Goal: Information Seeking & Learning: Understand process/instructions

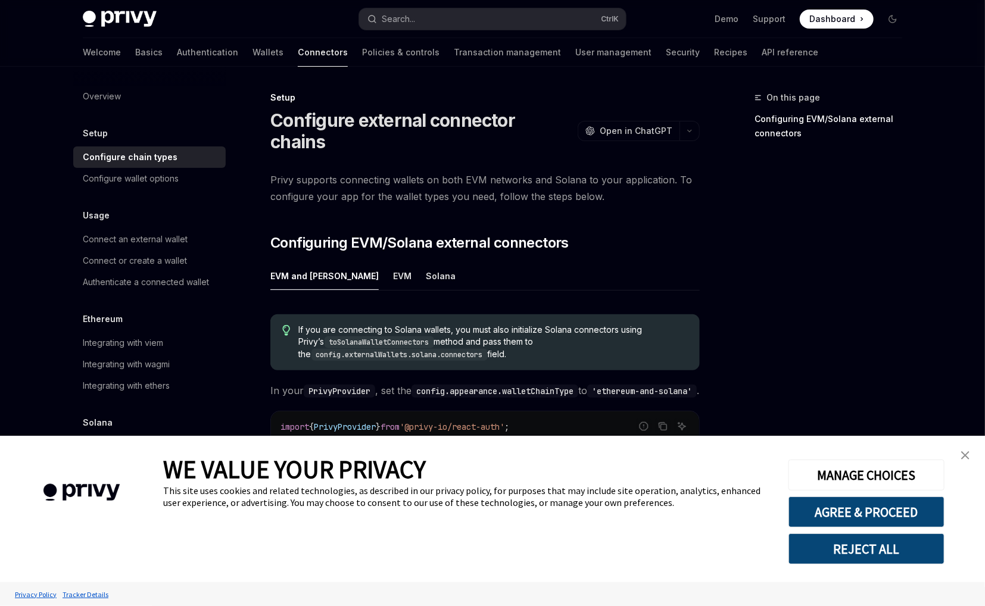
click at [967, 453] on img "close banner" at bounding box center [965, 456] width 8 height 8
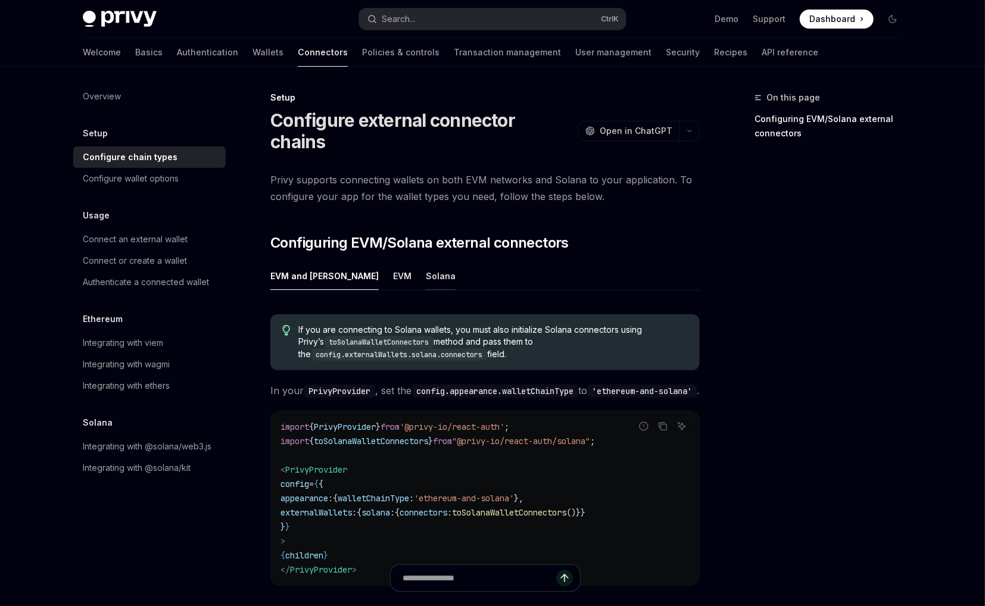
click at [426, 262] on div "Solana" at bounding box center [441, 276] width 30 height 28
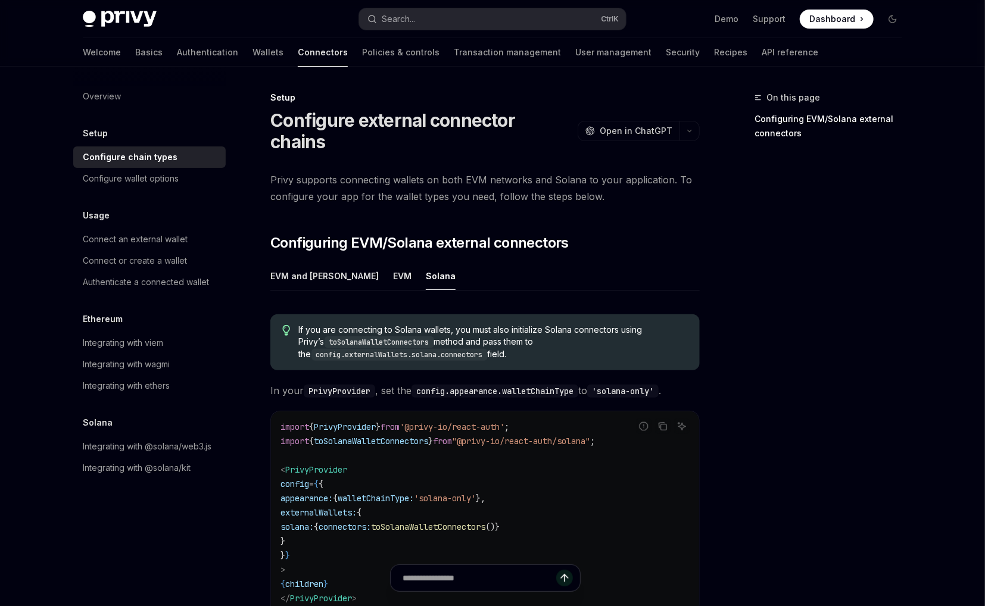
scroll to position [60, 0]
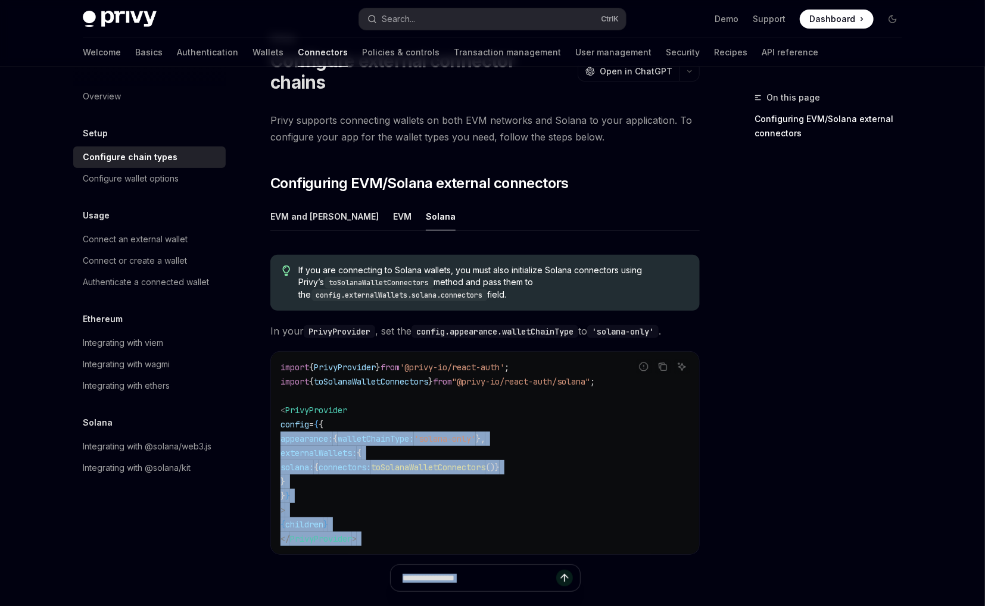
drag, startPoint x: 325, startPoint y: 458, endPoint x: 300, endPoint y: 437, distance: 32.6
click at [269, 422] on body "Privy Docs home page Search... Ctrl K Demo Support Dashboard Dashboard Search..…" at bounding box center [492, 353] width 985 height 826
click at [323, 446] on div "WE VALUE YOUR PRIVACY This site uses cookies and related technologies, as descr…" at bounding box center [467, 509] width 608 height 147
drag, startPoint x: 298, startPoint y: 414, endPoint x: 300, endPoint y: 457, distance: 43.0
click at [300, 457] on body "Privy Docs home page Search... Ctrl K Demo Support Dashboard Dashboard Search..…" at bounding box center [492, 353] width 985 height 826
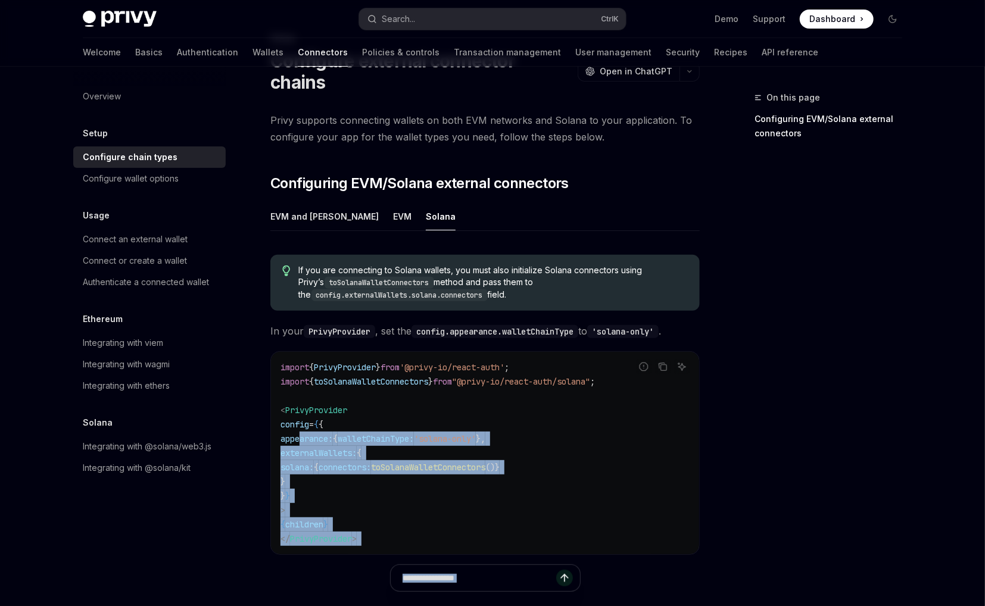
click at [301, 457] on span "WE VALUE YOUR PRIVACY" at bounding box center [294, 469] width 263 height 31
click at [304, 460] on span "WE VALUE YOUR PRIVACY" at bounding box center [294, 469] width 263 height 31
click at [305, 460] on span "WE VALUE YOUR PRIVACY" at bounding box center [294, 469] width 263 height 31
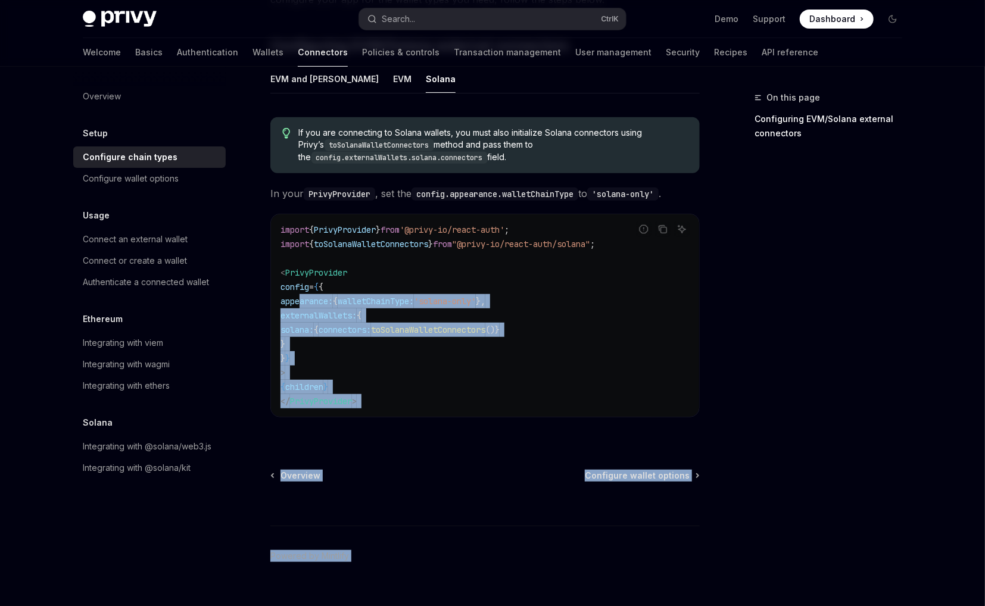
click at [335, 272] on code "import { PrivyProvider } from '@privy-io/react-auth' ; import { toSolanaWalletC…" at bounding box center [485, 316] width 409 height 186
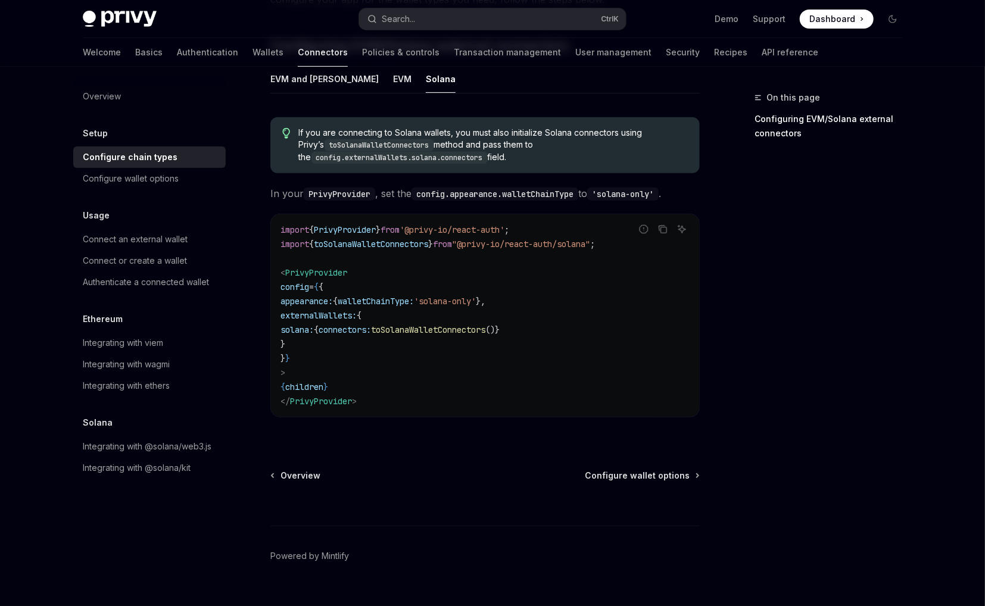
drag, startPoint x: 301, startPoint y: 278, endPoint x: 304, endPoint y: 317, distance: 39.4
click at [304, 317] on code "import { PrivyProvider } from '@privy-io/react-auth' ; import { toSolanaWalletC…" at bounding box center [485, 316] width 409 height 186
copy code "appearance: { walletChainType: 'solana-only' }, externalWallets: { solana: { co…"
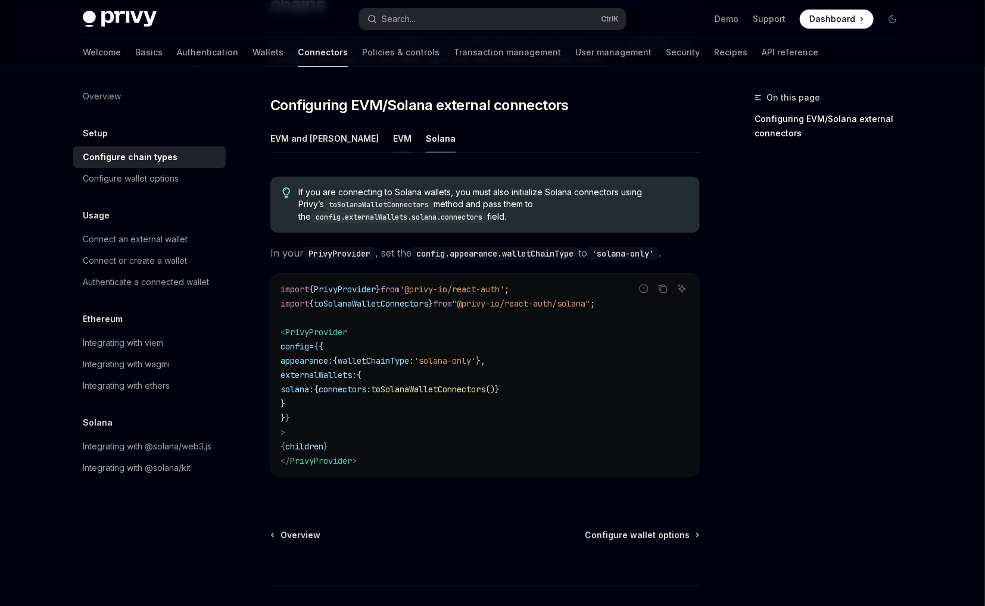
click at [393, 124] on div "EVM" at bounding box center [402, 138] width 18 height 28
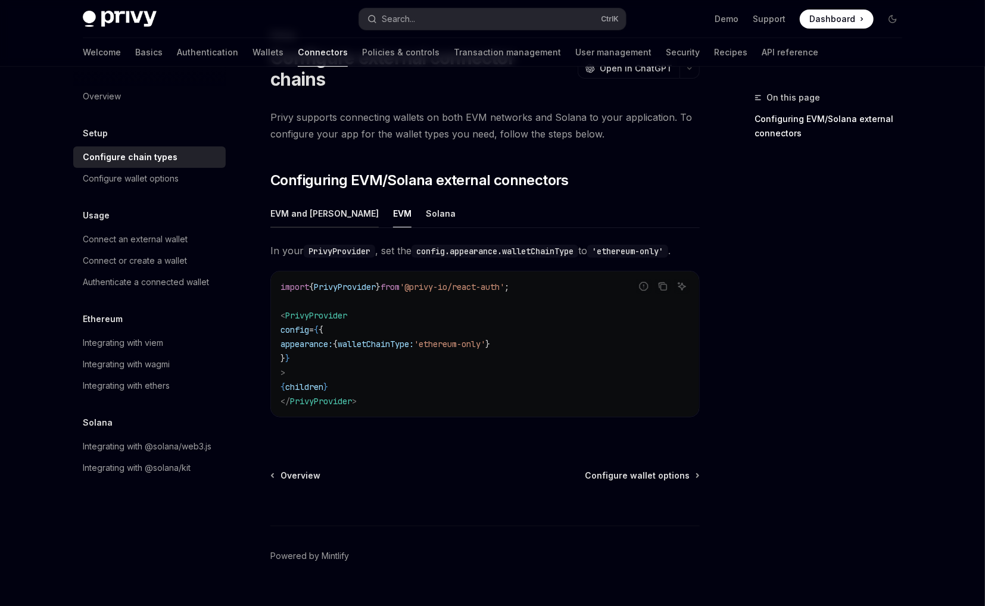
click at [295, 200] on div "EVM and [PERSON_NAME]" at bounding box center [324, 214] width 108 height 28
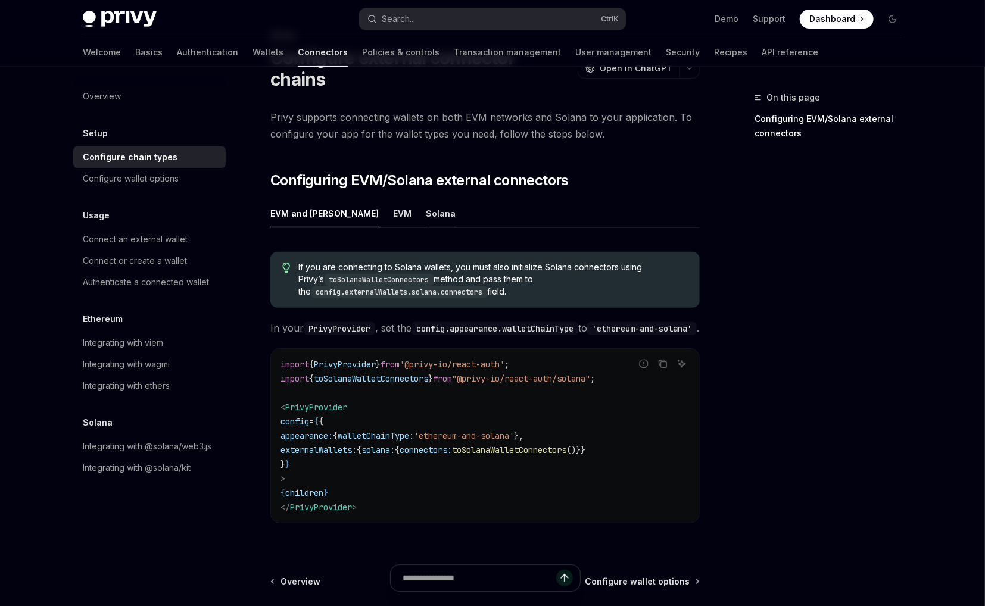
click at [426, 200] on div "Solana" at bounding box center [441, 214] width 30 height 28
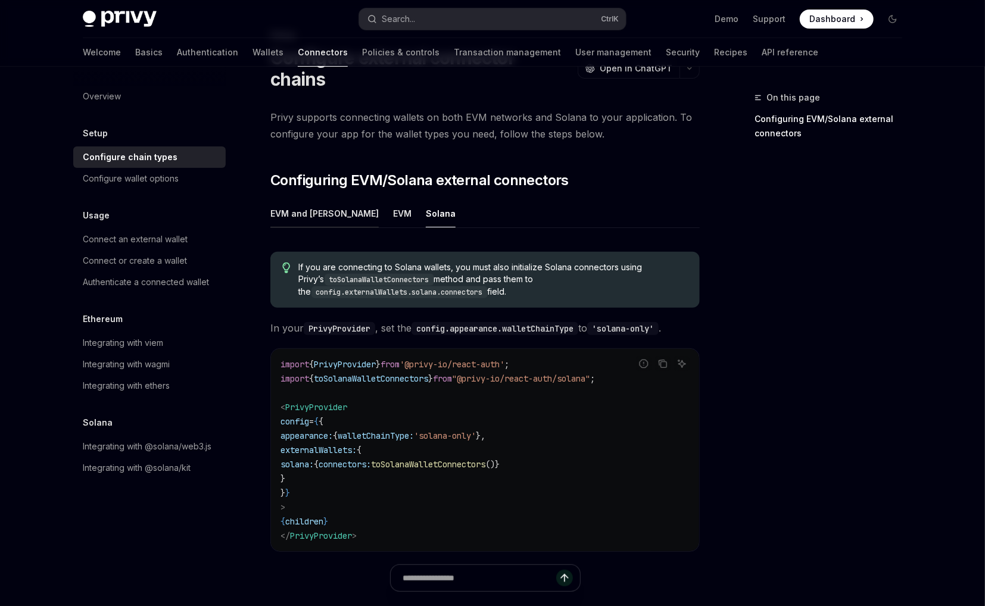
click at [288, 200] on div "EVM and [PERSON_NAME]" at bounding box center [324, 214] width 108 height 28
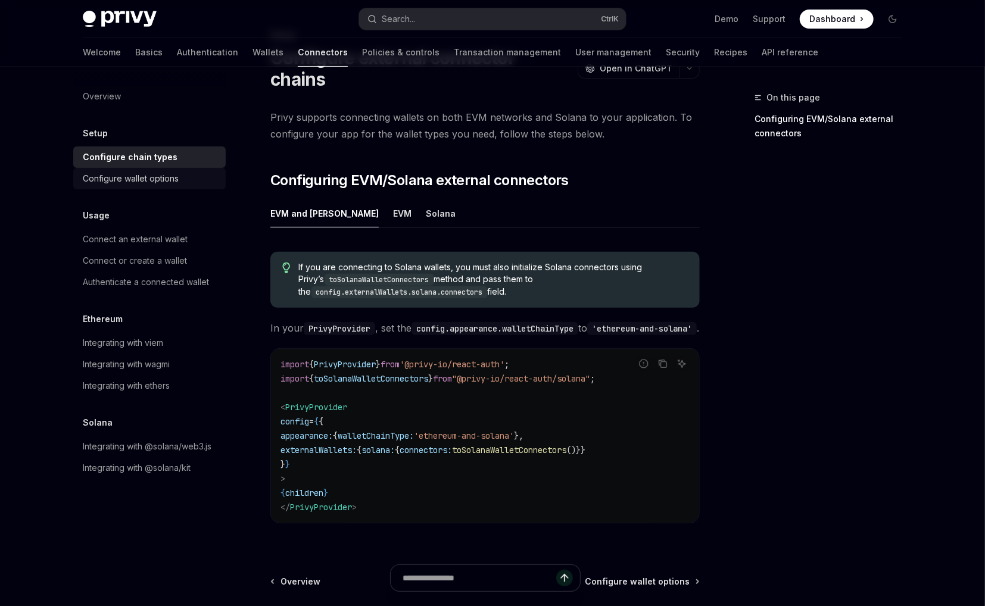
click at [193, 186] on link "Configure wallet options" at bounding box center [149, 178] width 152 height 21
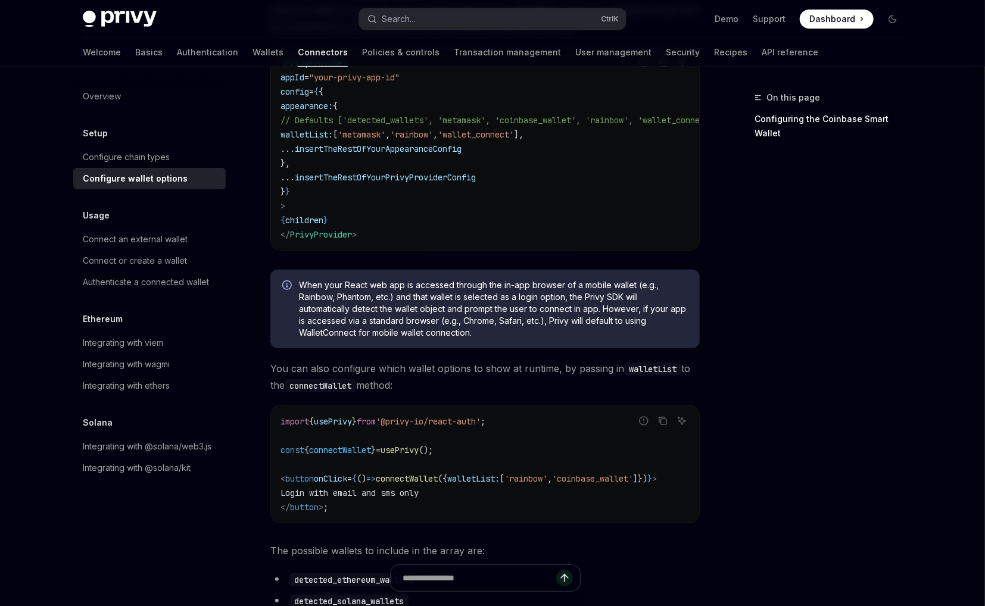
scroll to position [241, 0]
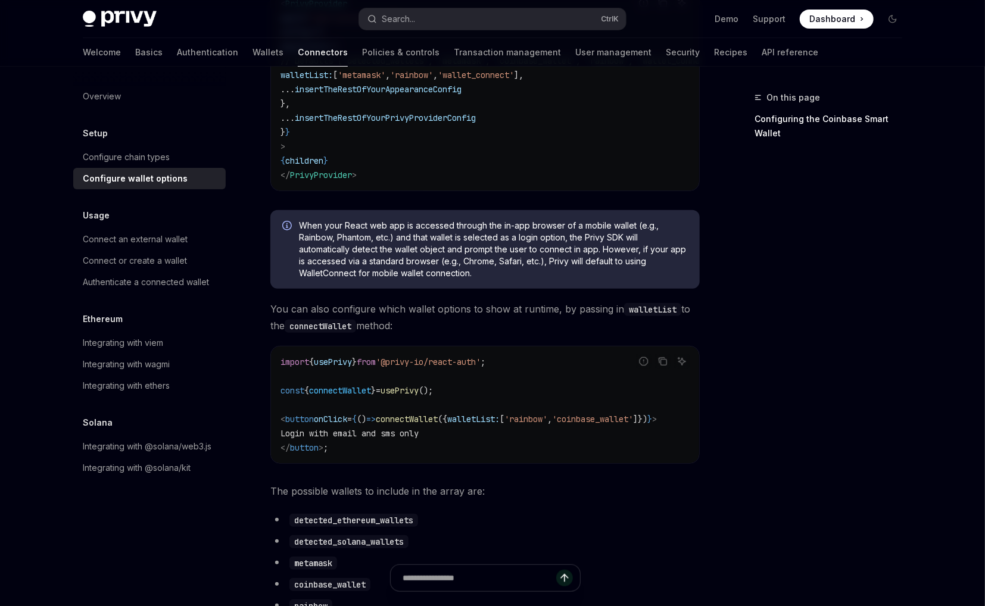
click at [562, 465] on div "WE VALUE YOUR PRIVACY" at bounding box center [467, 469] width 608 height 31
drag, startPoint x: 563, startPoint y: 468, endPoint x: 584, endPoint y: 472, distance: 21.8
click at [584, 472] on div "WE VALUE YOUR PRIVACY" at bounding box center [467, 469] width 608 height 31
drag, startPoint x: 596, startPoint y: 469, endPoint x: 630, endPoint y: 472, distance: 34.1
click at [630, 472] on div "WE VALUE YOUR PRIVACY" at bounding box center [467, 469] width 608 height 31
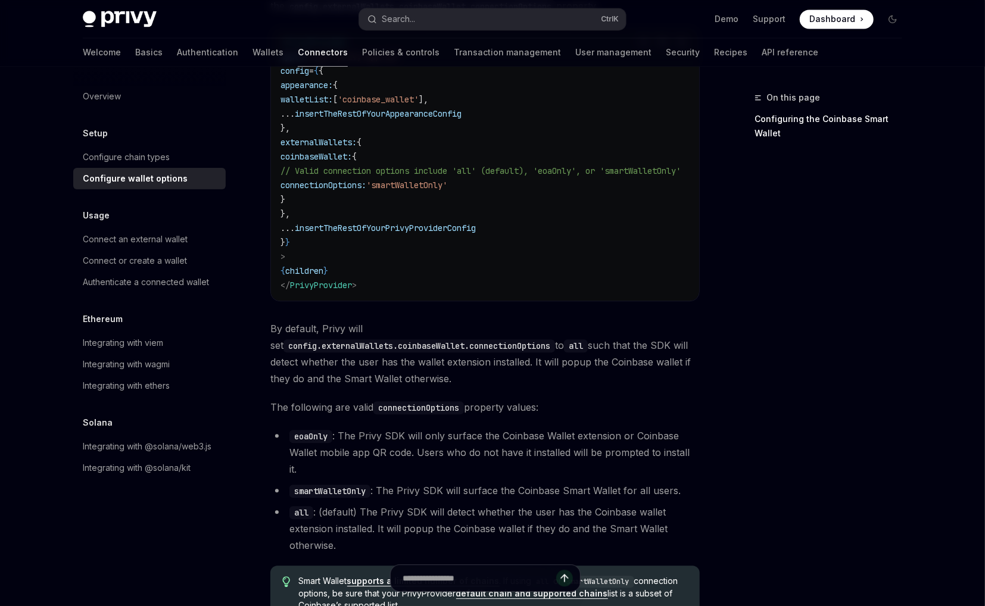
scroll to position [1662, 0]
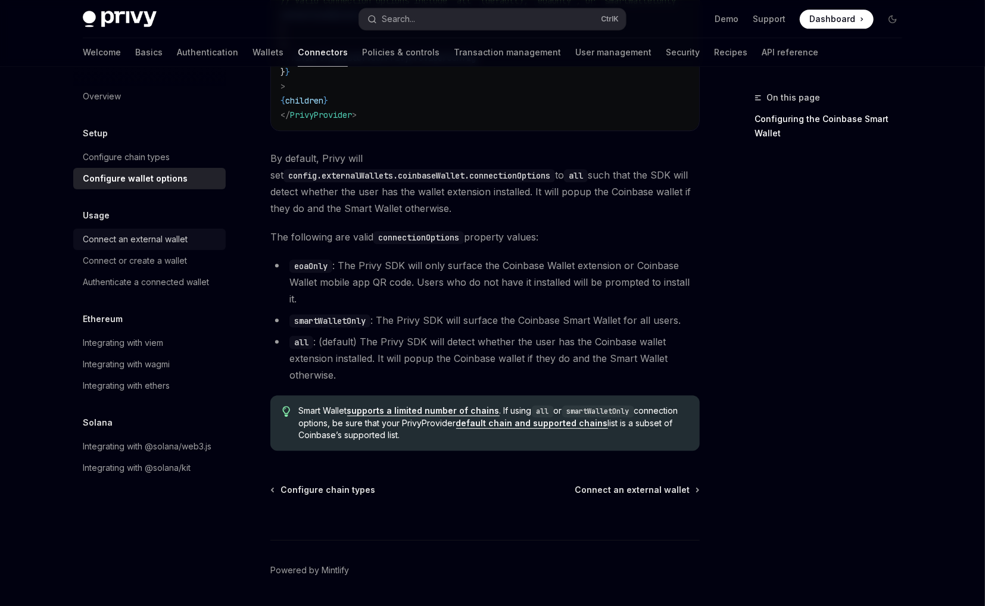
click at [184, 241] on div "Connect an external wallet" at bounding box center [135, 239] width 105 height 14
type textarea "*"
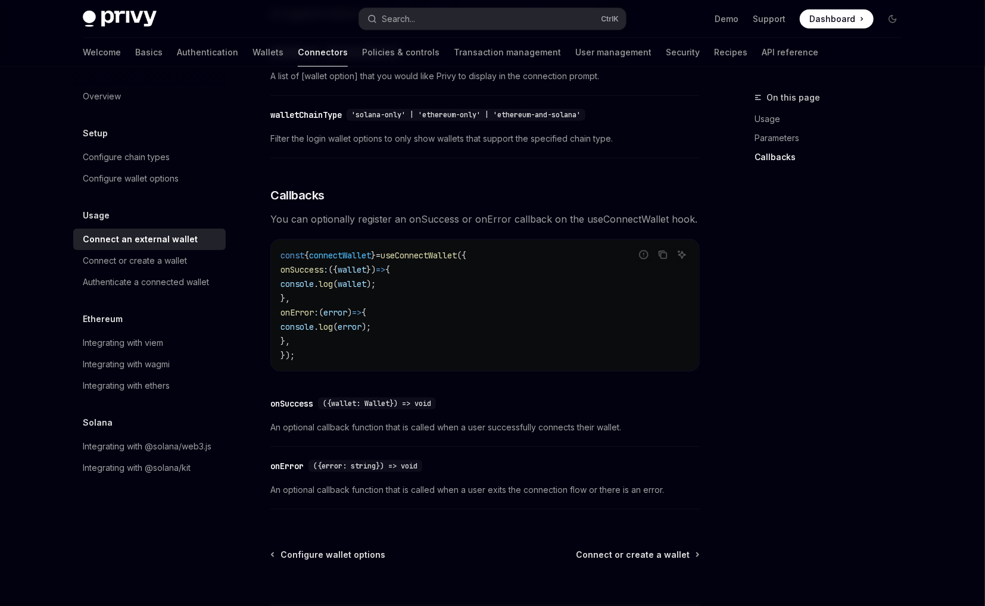
scroll to position [700, 0]
